Goal: Find specific page/section: Find specific page/section

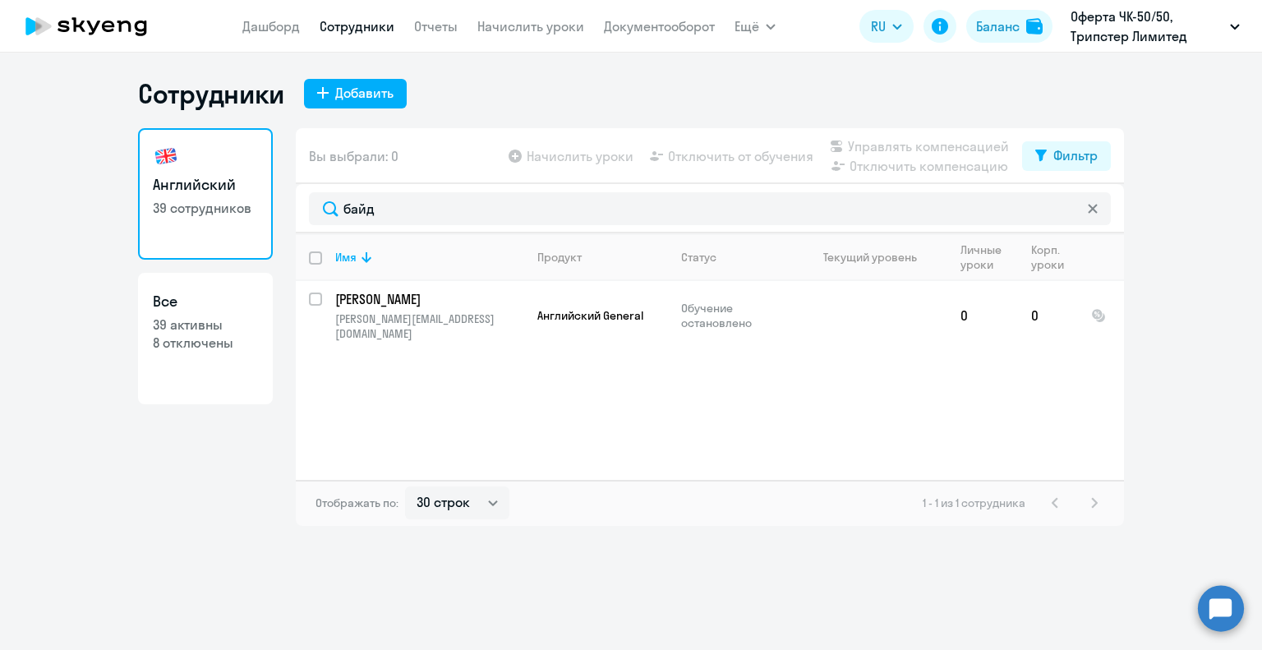
select select "30"
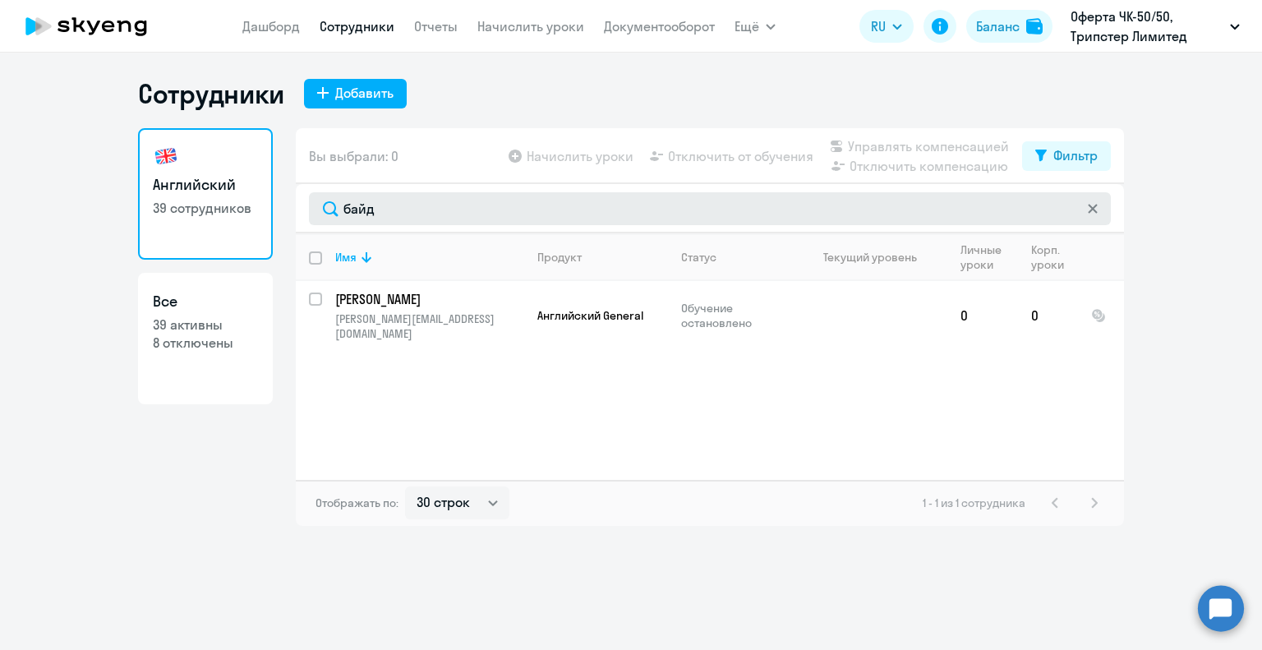
click at [316, 205] on input "байд" at bounding box center [710, 208] width 802 height 33
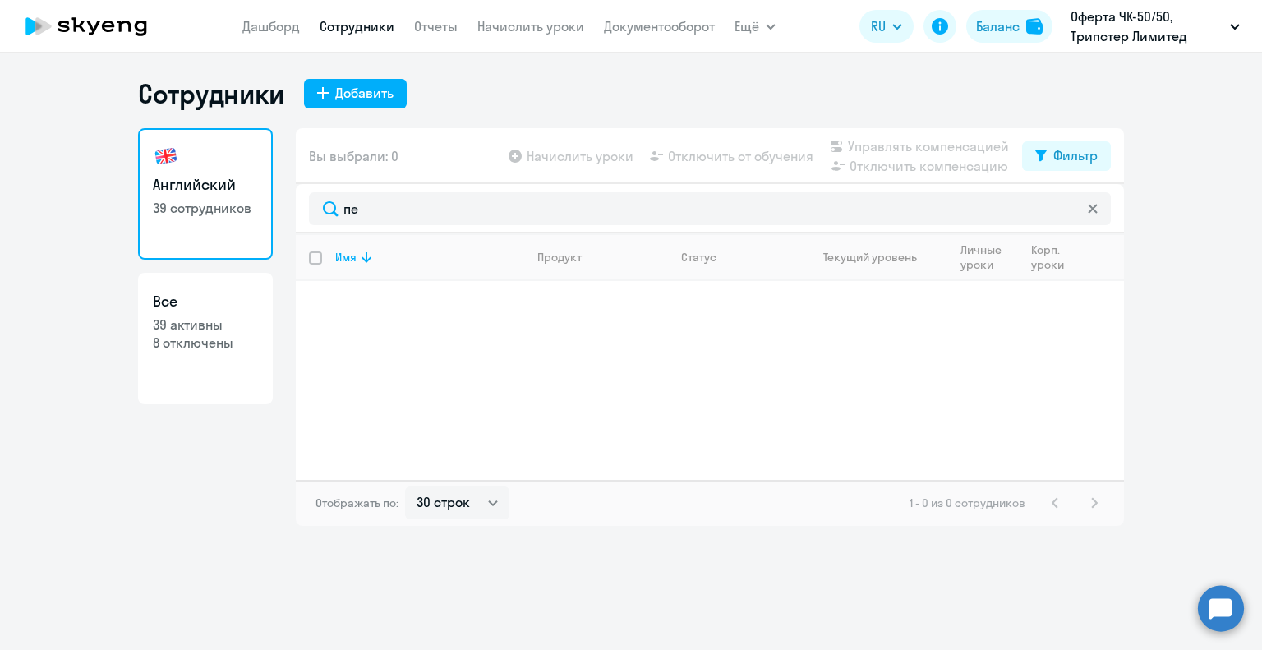
type input "п"
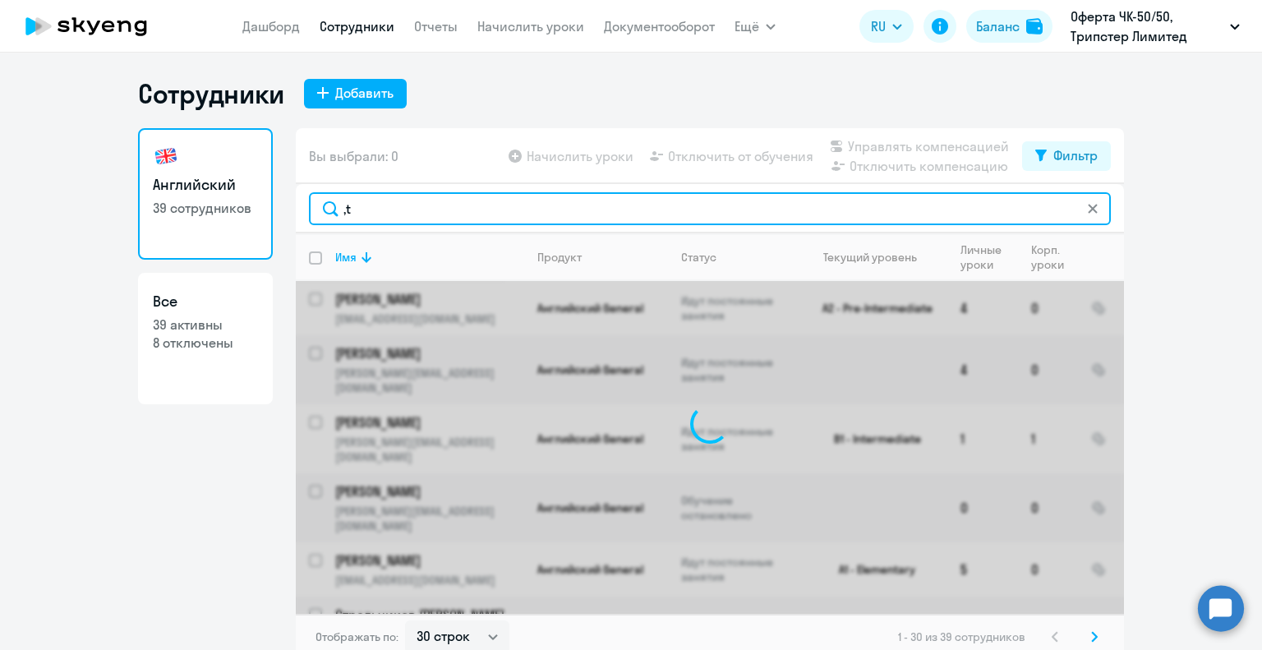
type input ","
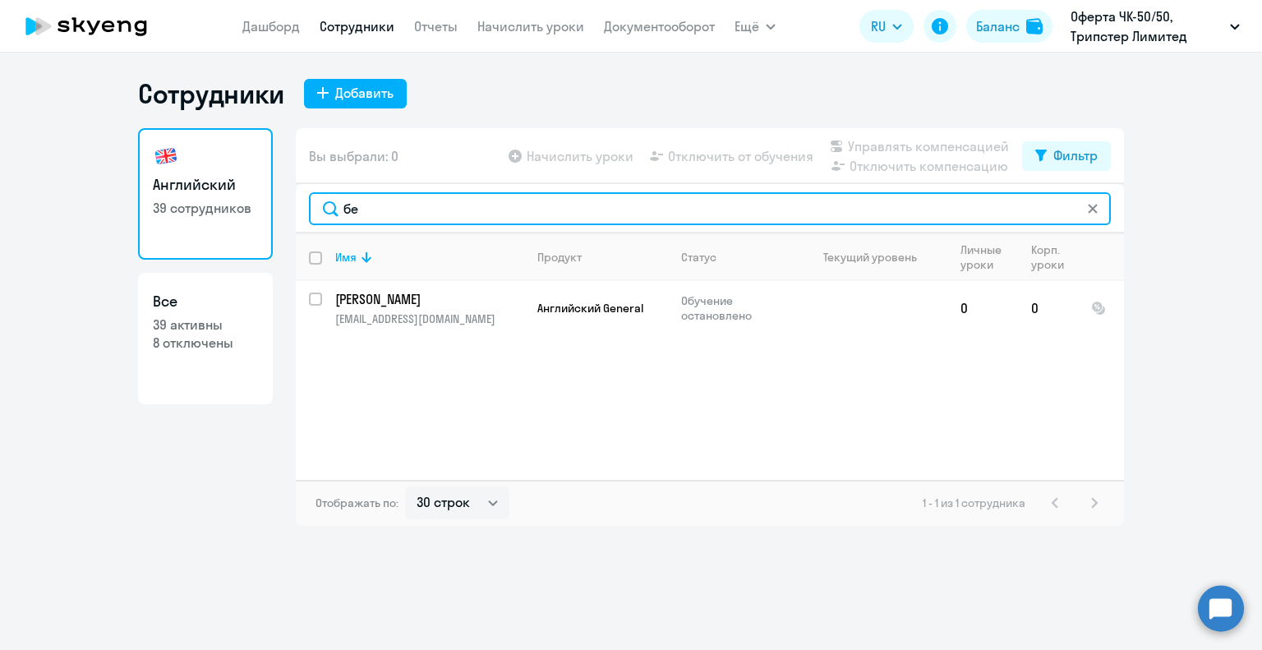
type input "б"
drag, startPoint x: 402, startPoint y: 207, endPoint x: 313, endPoint y: 209, distance: 89.6
click at [313, 209] on input "шеста" at bounding box center [710, 208] width 802 height 33
type input "в"
drag, startPoint x: 401, startPoint y: 211, endPoint x: 263, endPoint y: 205, distance: 138.1
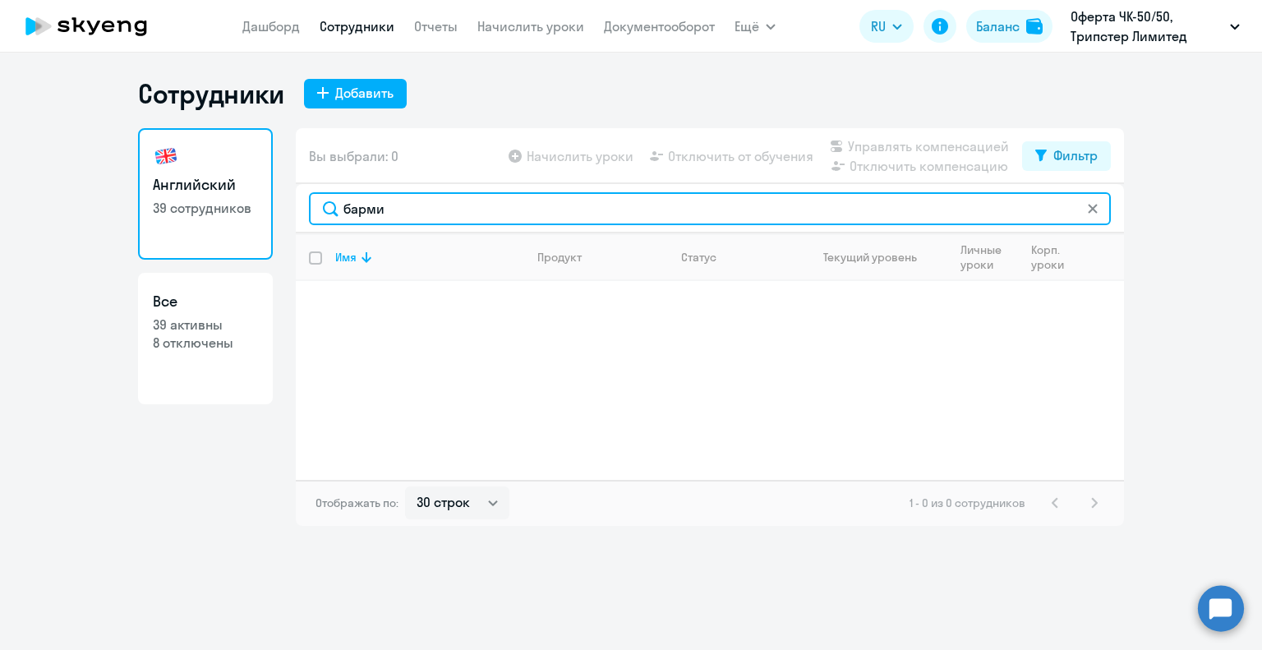
click at [263, 205] on div "Английский 39 сотрудников Все 39 активны 8 отключены Вы выбрали: 0 Начислить ур…" at bounding box center [631, 327] width 986 height 398
type input "г"
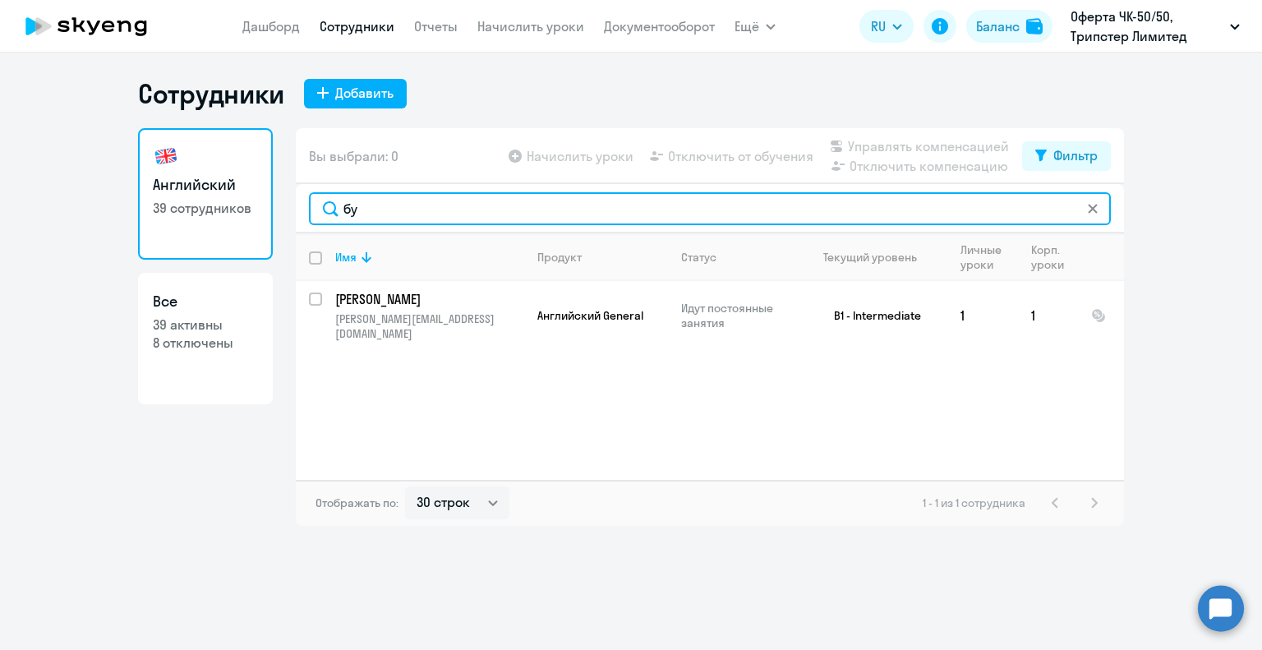
type input "б"
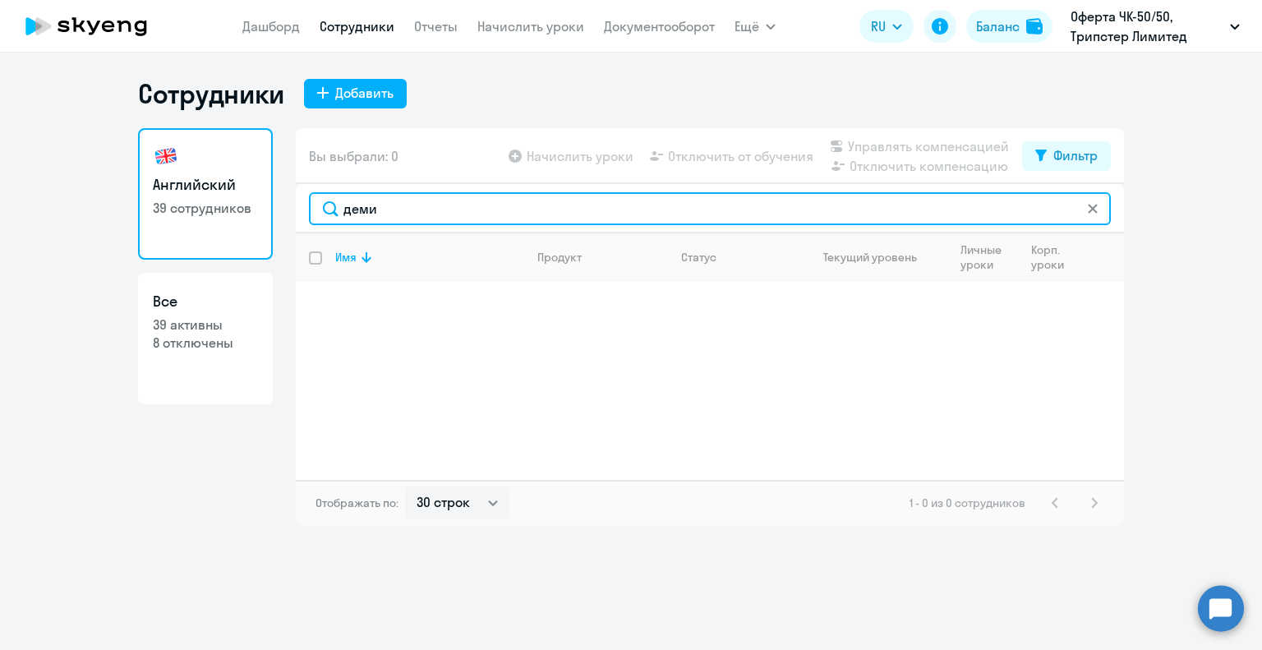
type input "деми"
